Goal: Unclear

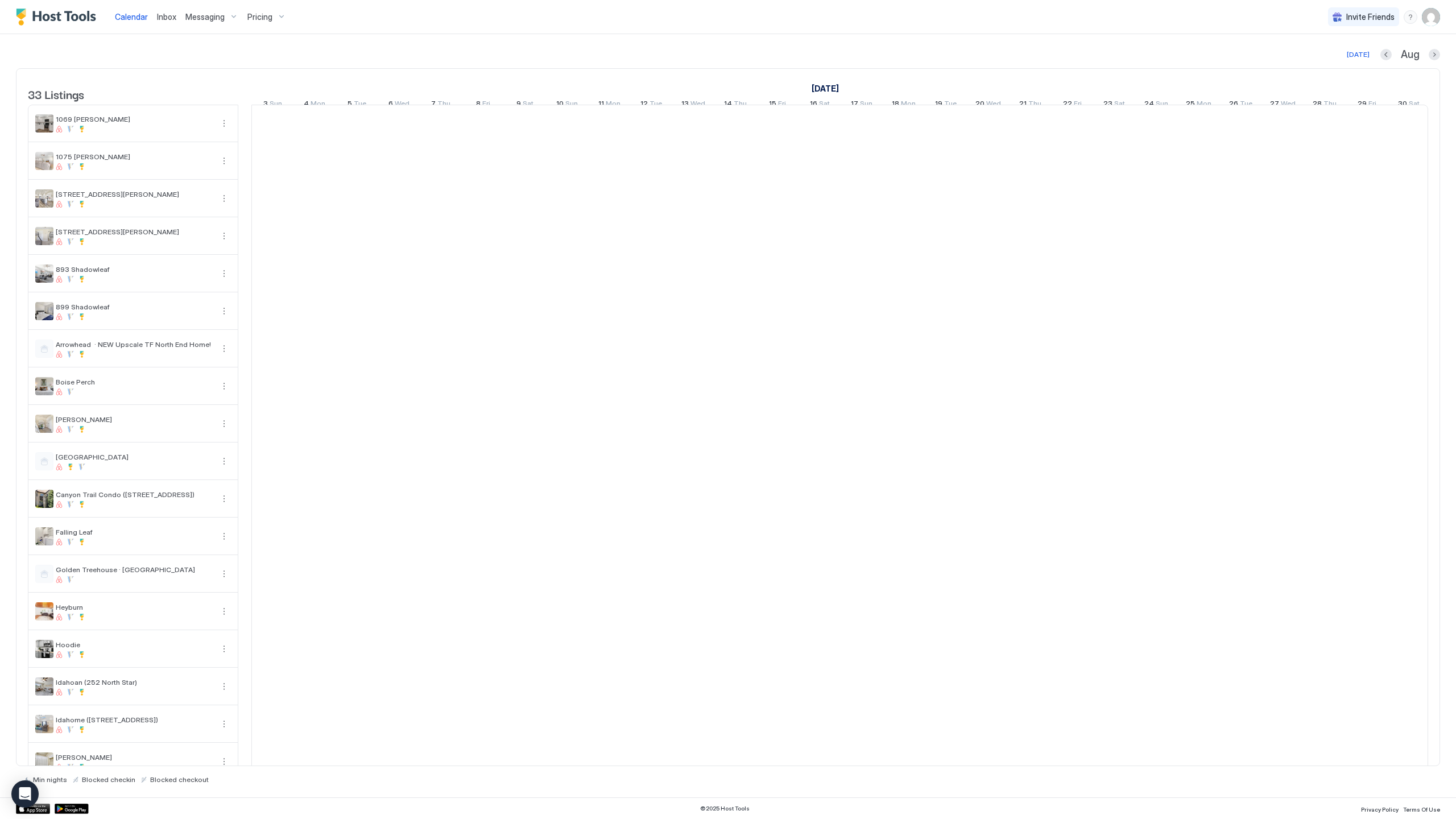
scroll to position [0, 632]
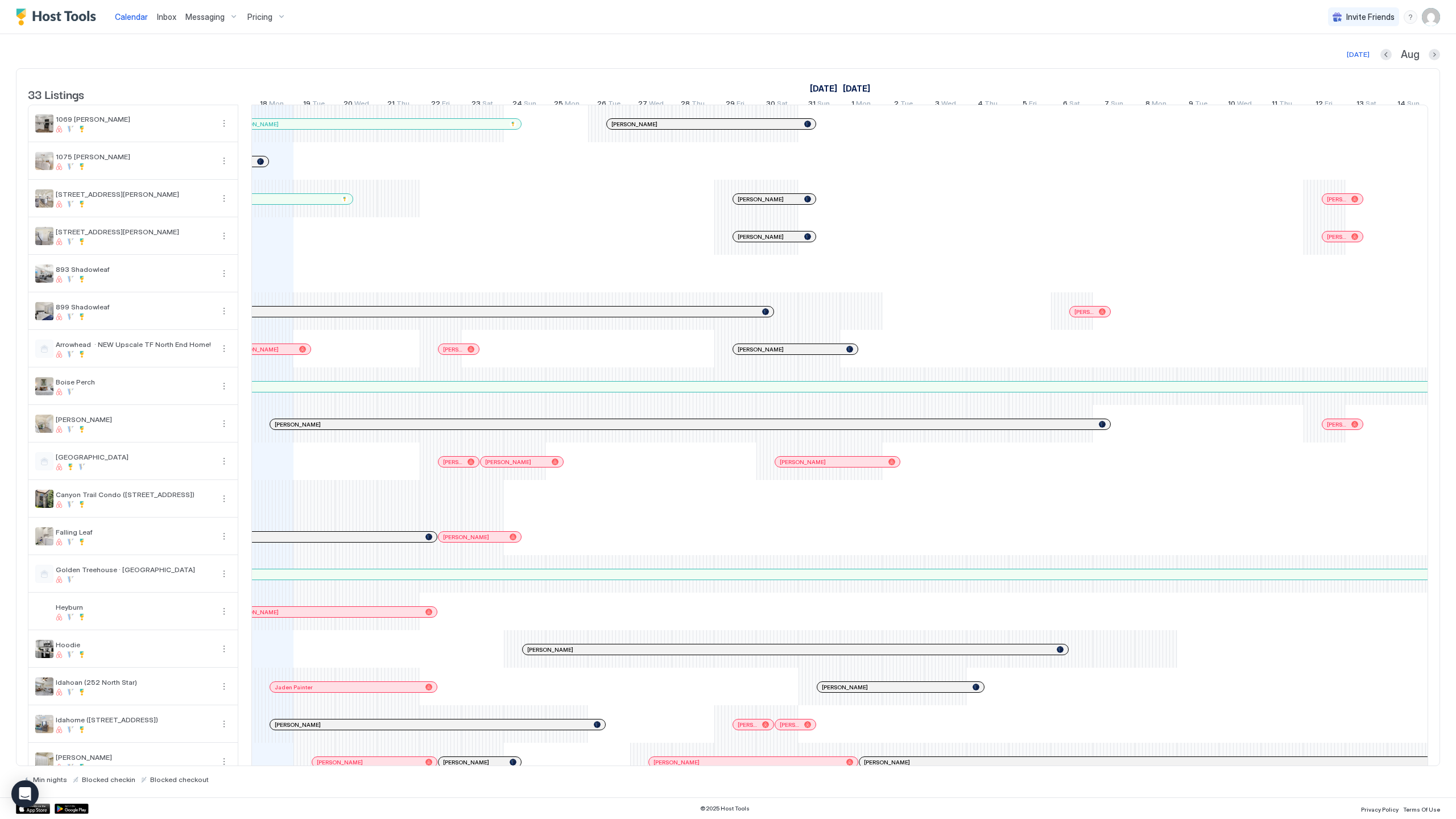
click at [1080, 656] on div "[PERSON_NAME] [PERSON_NAME] [PERSON_NAME] [PERSON_NAME] [PERSON_NAME] [PERSON_N…" at bounding box center [1051, 729] width 2862 height 1248
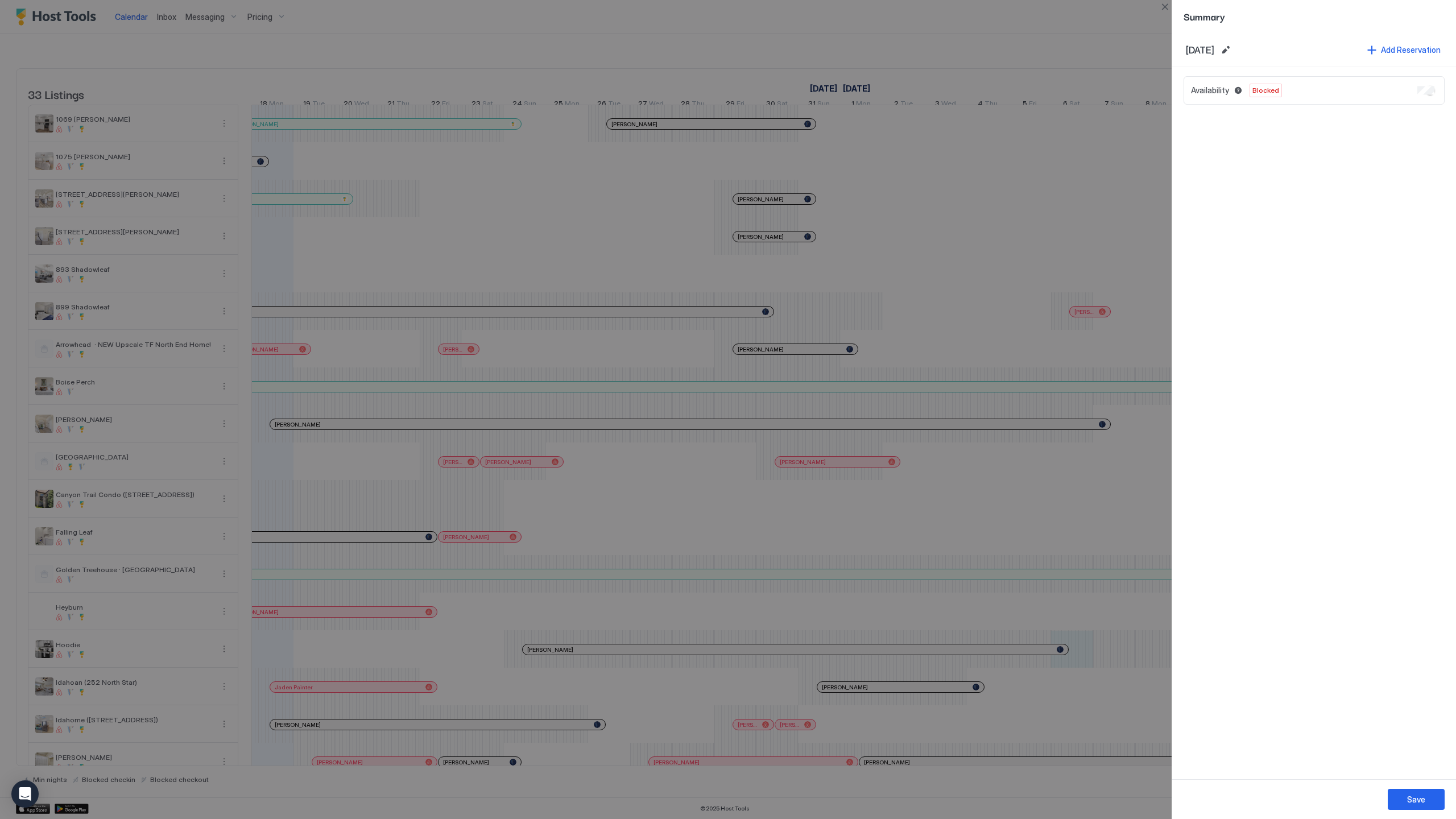
click at [1127, 658] on div at bounding box center [728, 409] width 1456 height 819
click at [1430, 803] on button "Save" at bounding box center [1416, 799] width 57 height 21
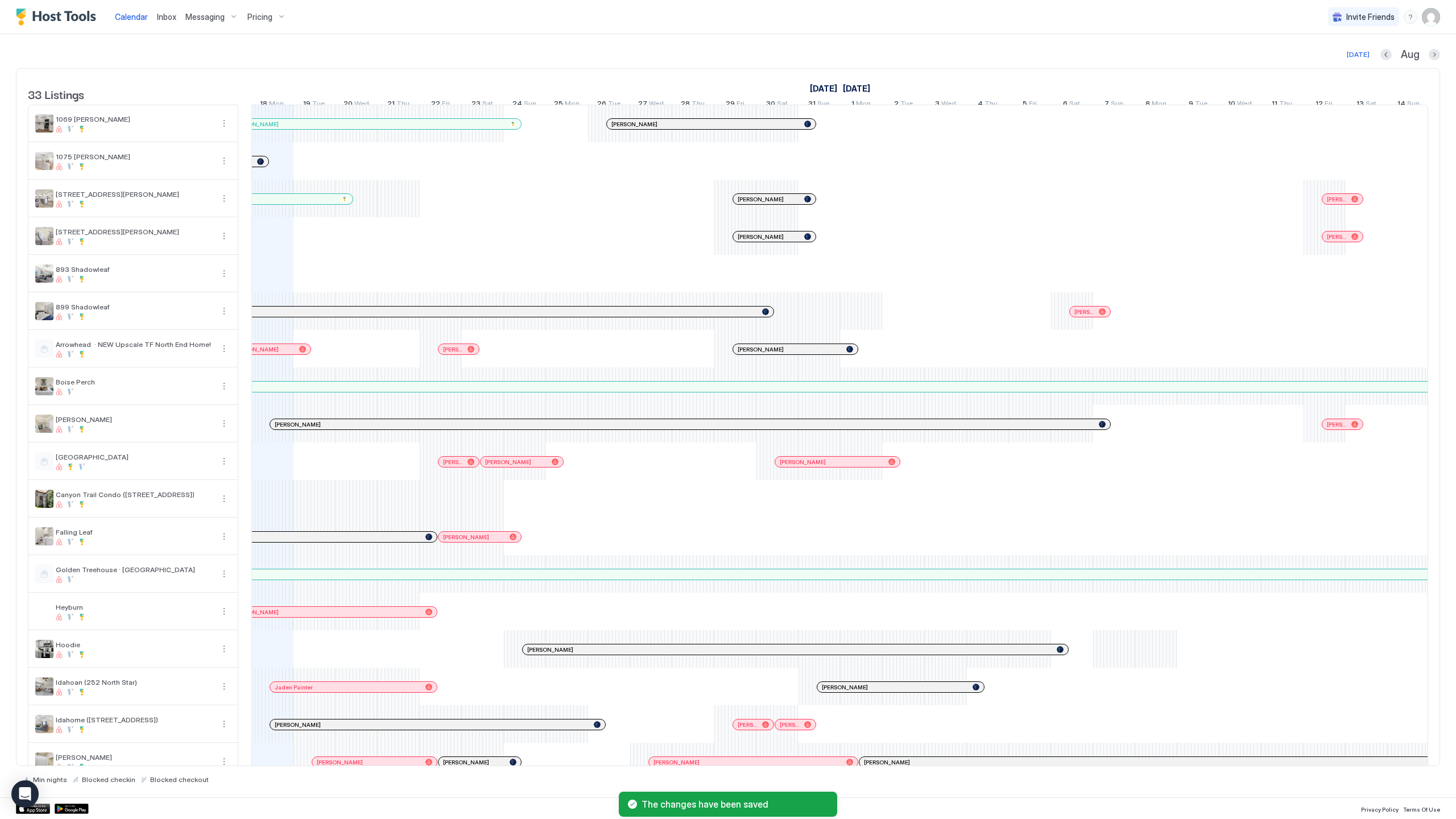
click at [1110, 658] on div "[PERSON_NAME] [PERSON_NAME] [PERSON_NAME] [PERSON_NAME] [PERSON_NAME] [PERSON_N…" at bounding box center [1051, 729] width 2862 height 1248
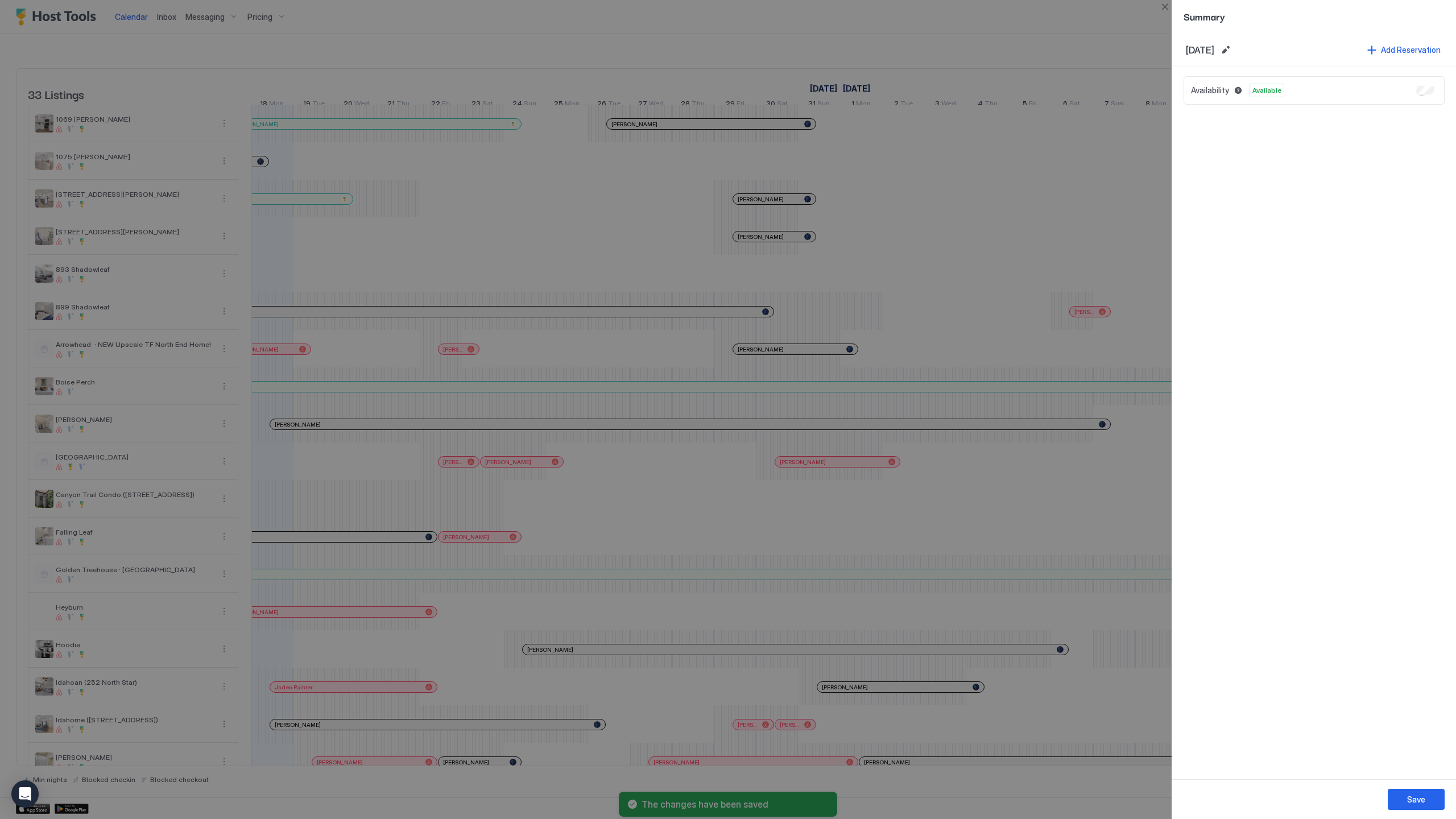
click at [1417, 799] on div "Save" at bounding box center [1416, 799] width 18 height 12
